Goal: Check status

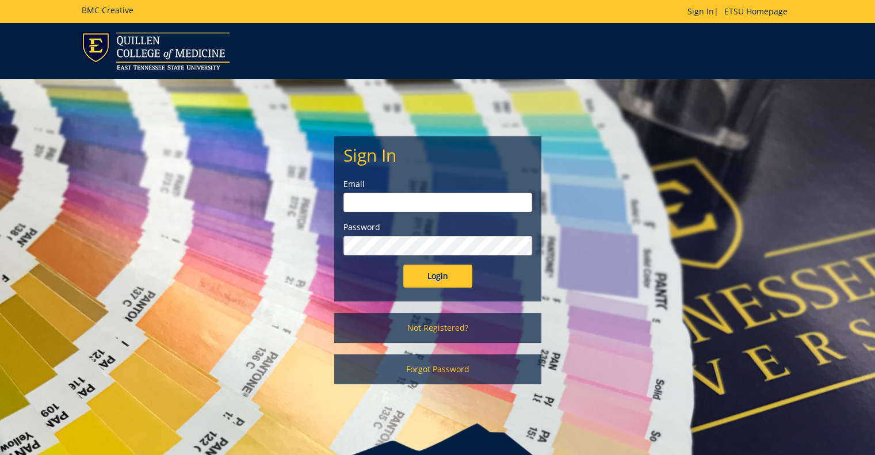
type input "[PERSON_NAME][EMAIL_ADDRESS][DOMAIN_NAME]"
click at [426, 286] on input "Login" at bounding box center [437, 276] width 69 height 23
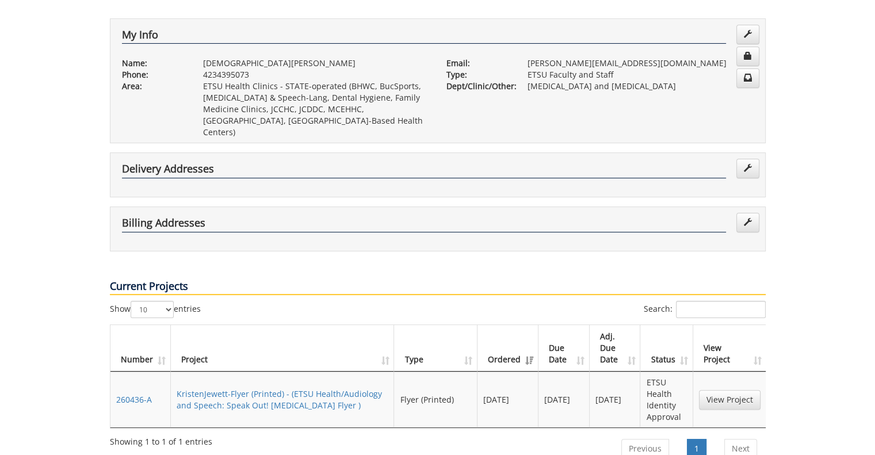
scroll to position [269, 0]
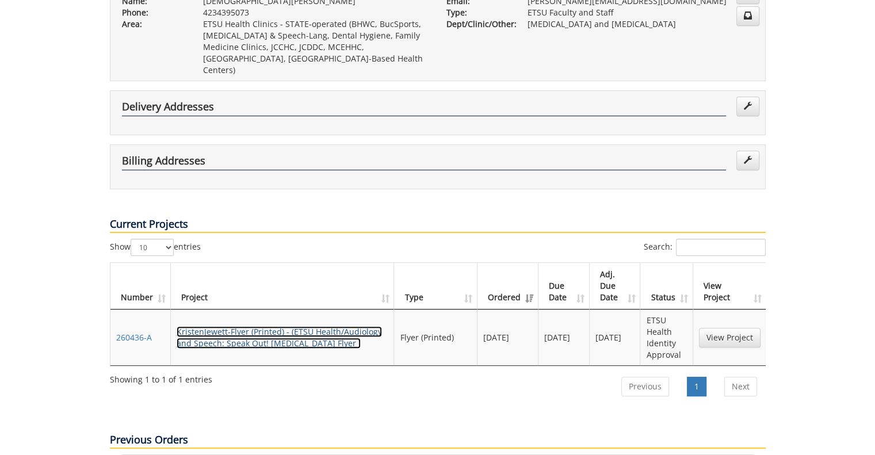
click at [296, 326] on link "KristenJewett-Flyer (Printed) - (ETSU Health/Audiology and Speech: Speak Out! G…" at bounding box center [279, 337] width 205 height 22
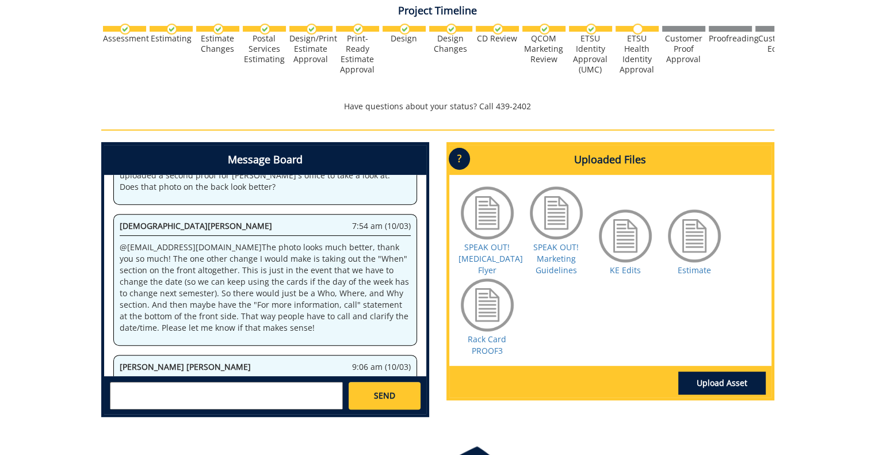
scroll to position [386, 0]
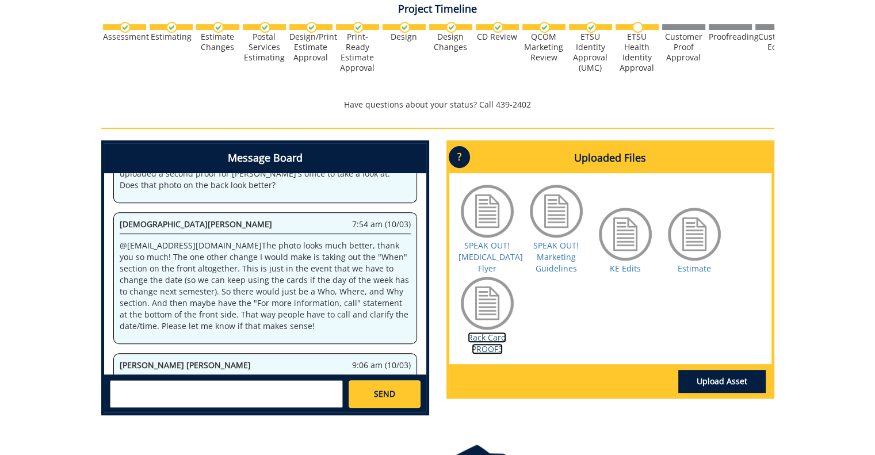
click at [495, 342] on link "Rack Card PROOF3" at bounding box center [487, 343] width 39 height 22
